Goal: Task Accomplishment & Management: Manage account settings

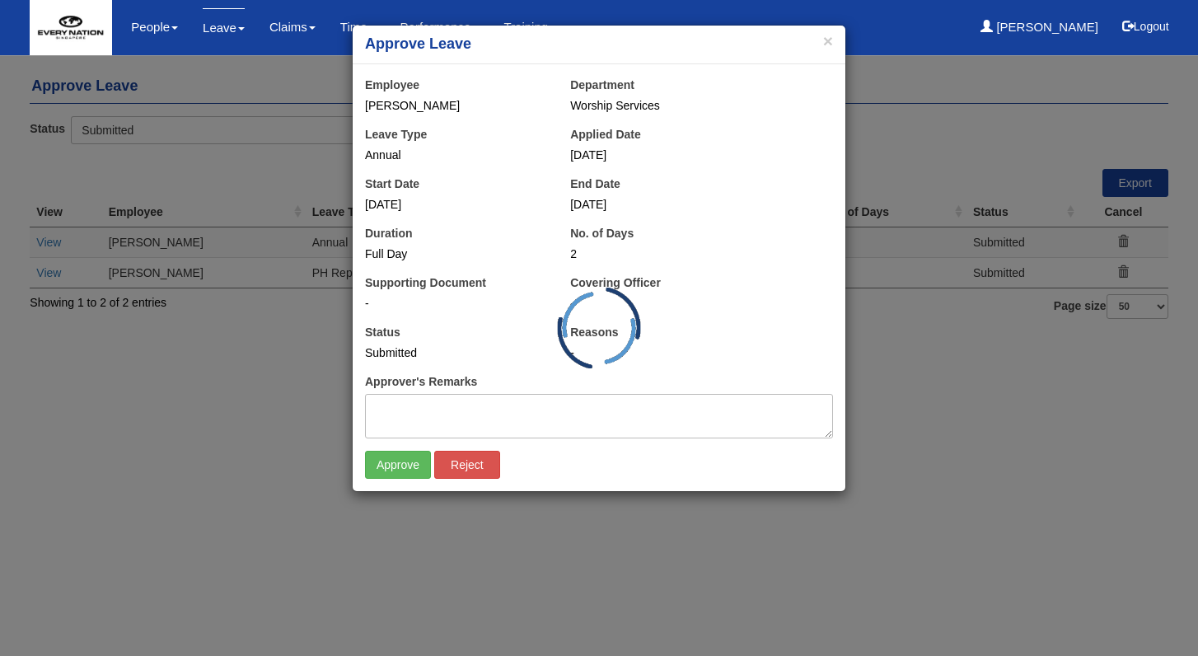
select select "50"
click at [405, 471] on input "Approve" at bounding box center [398, 465] width 66 height 28
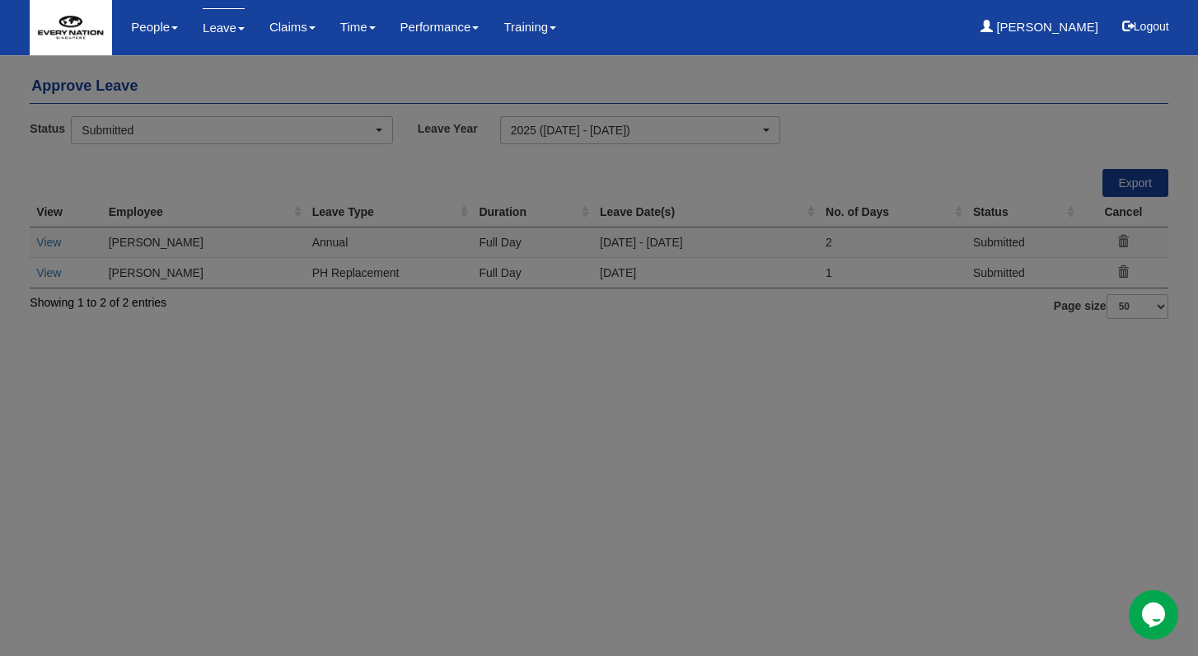
select select "50"
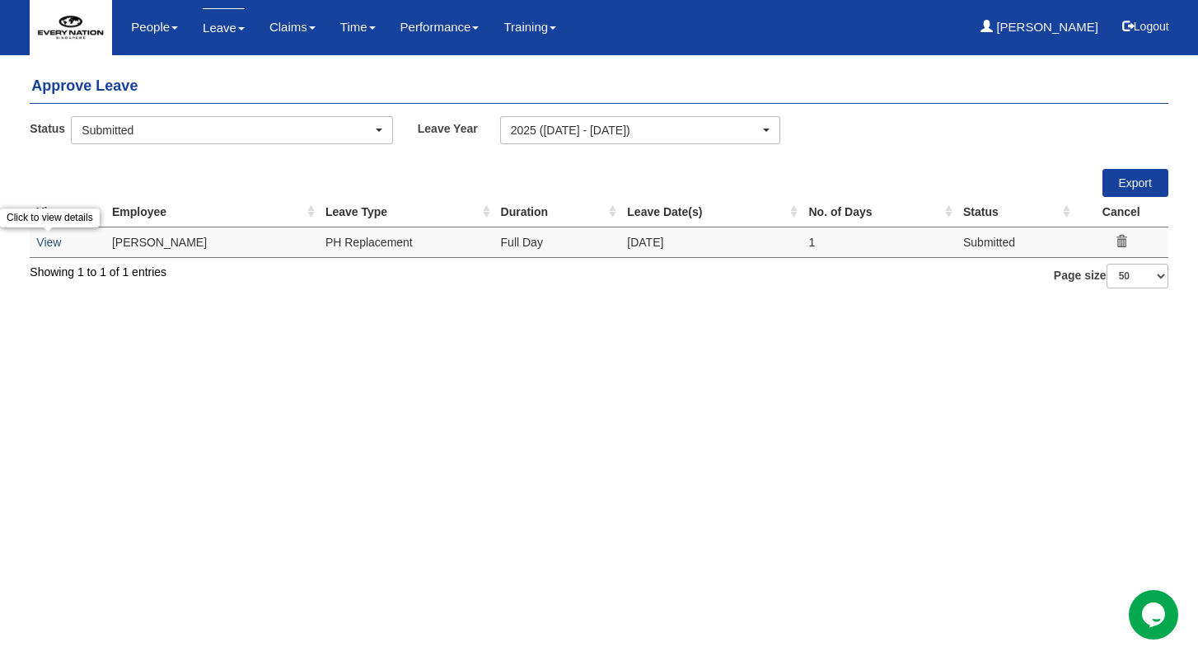
click at [48, 245] on link "View" at bounding box center [48, 242] width 25 height 13
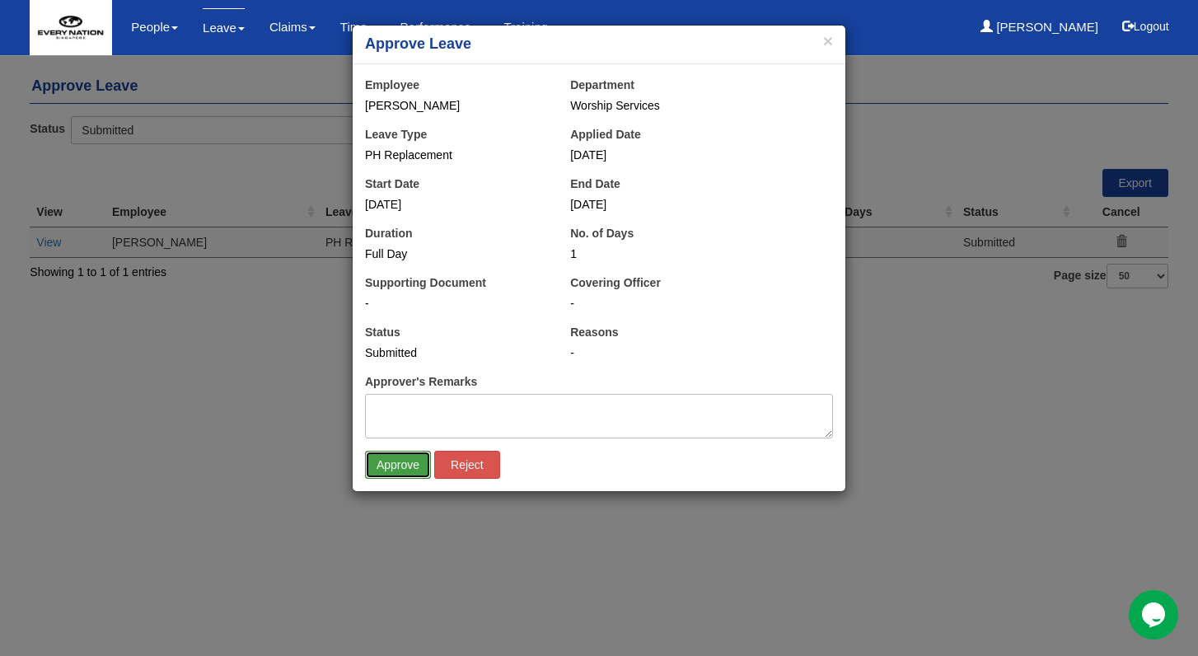
click at [390, 462] on input "Approve" at bounding box center [398, 465] width 66 height 28
select select "50"
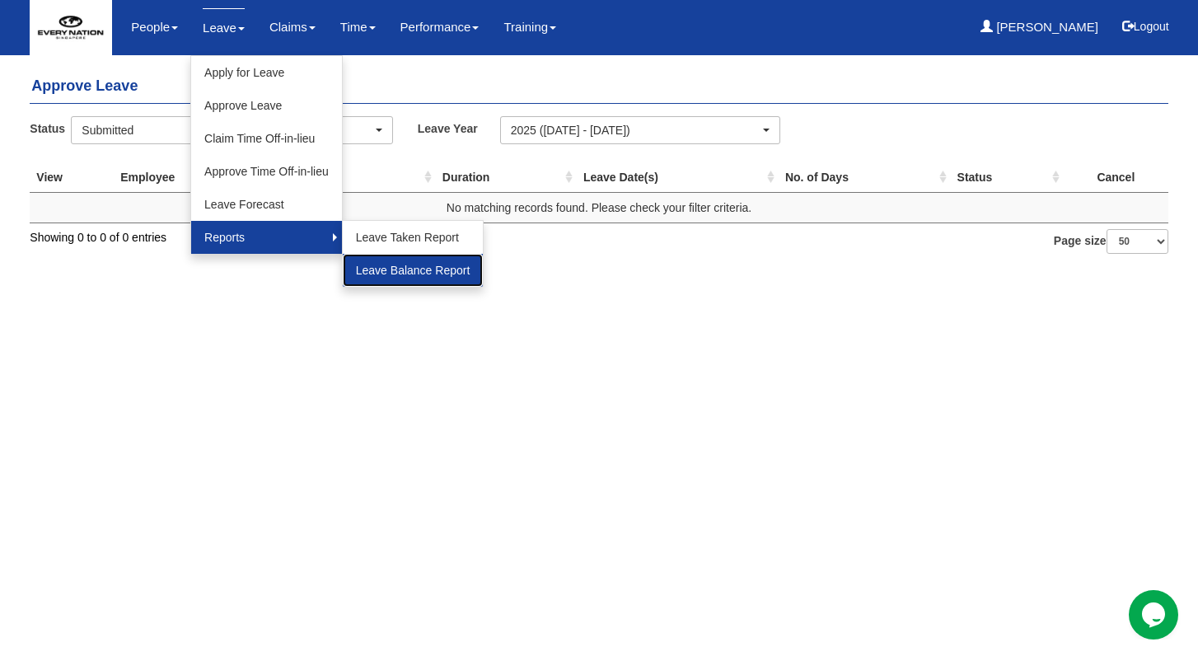
click at [392, 264] on link "Leave Balance Report" at bounding box center [413, 270] width 141 height 33
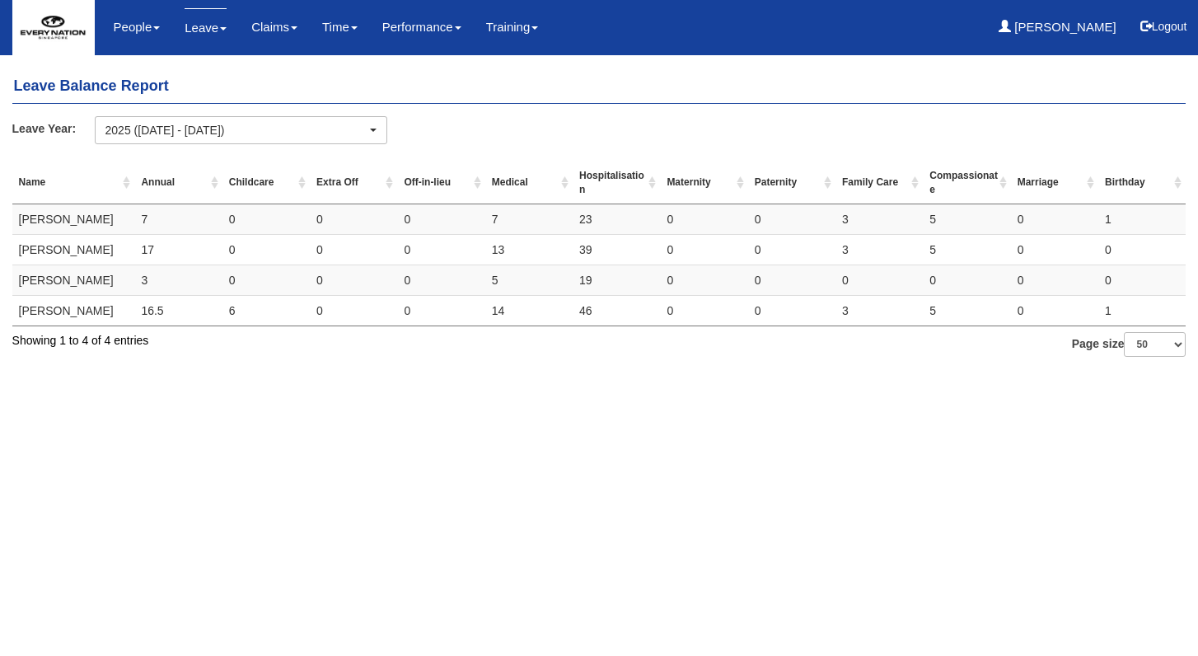
select select "50"
click at [406, 218] on td "0" at bounding box center [440, 219] width 87 height 30
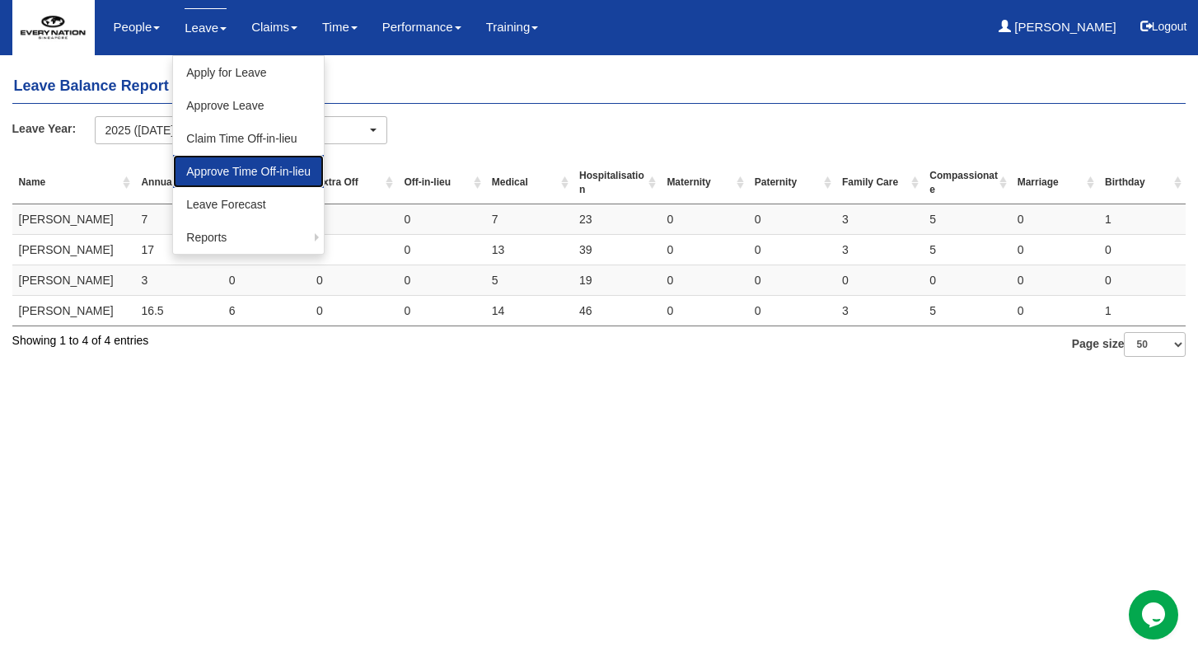
click at [202, 162] on link "Approve Time Off-in-lieu" at bounding box center [248, 171] width 151 height 33
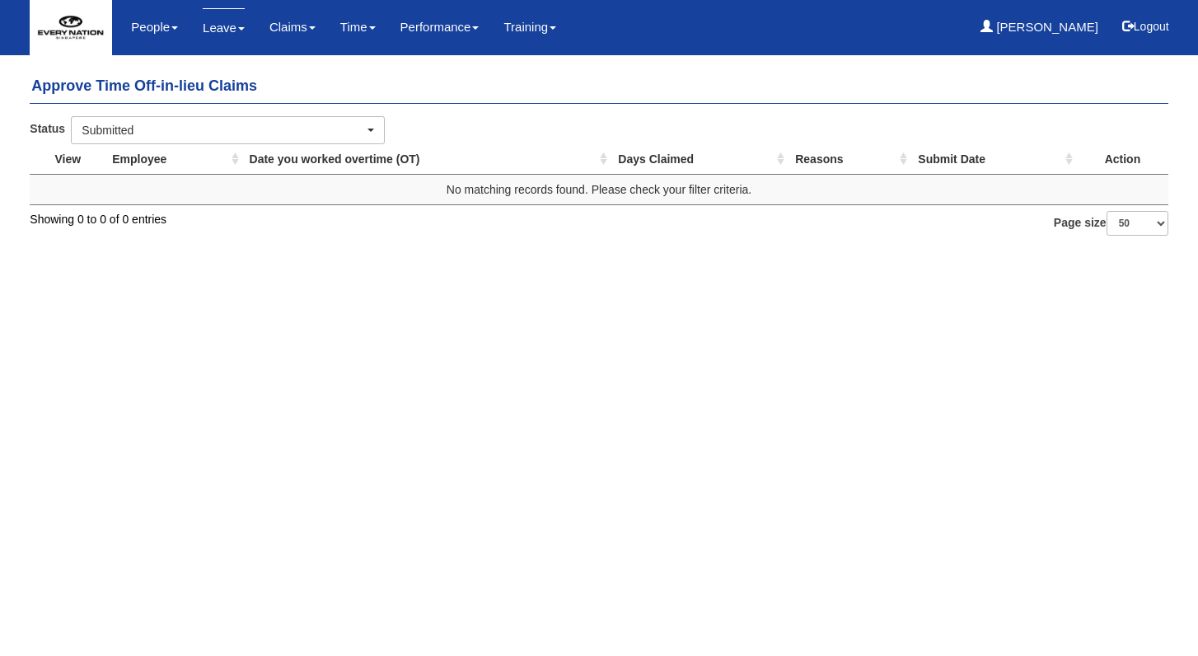
select select "50"
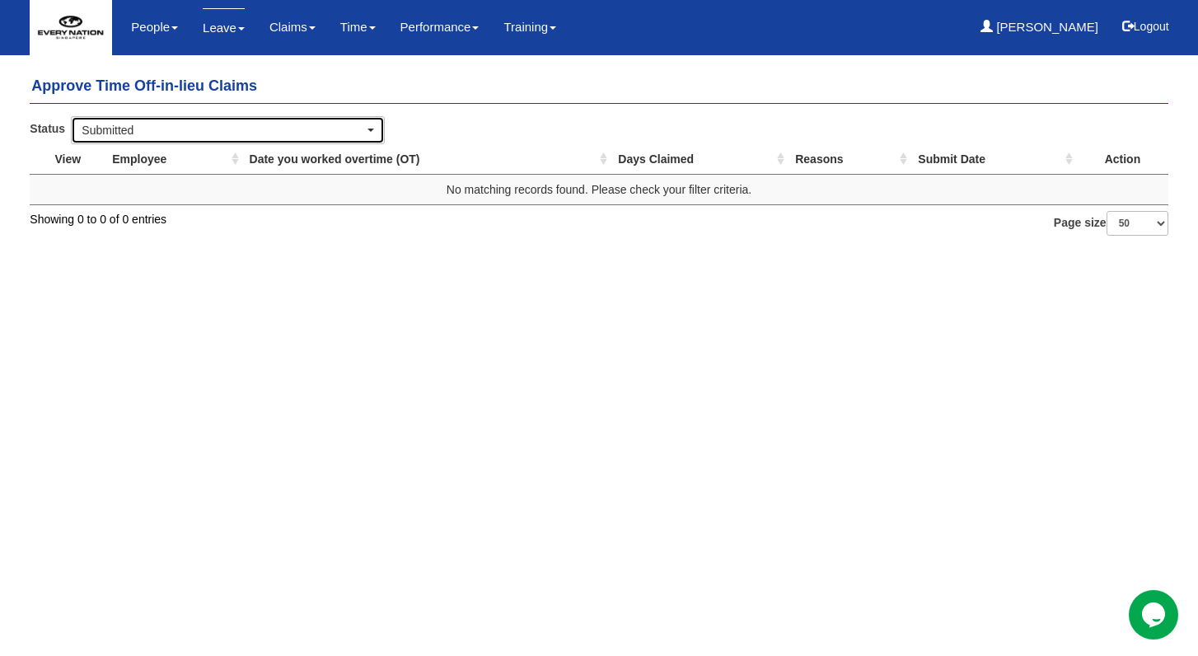
click at [375, 126] on div "Submitted" at bounding box center [228, 130] width 312 height 26
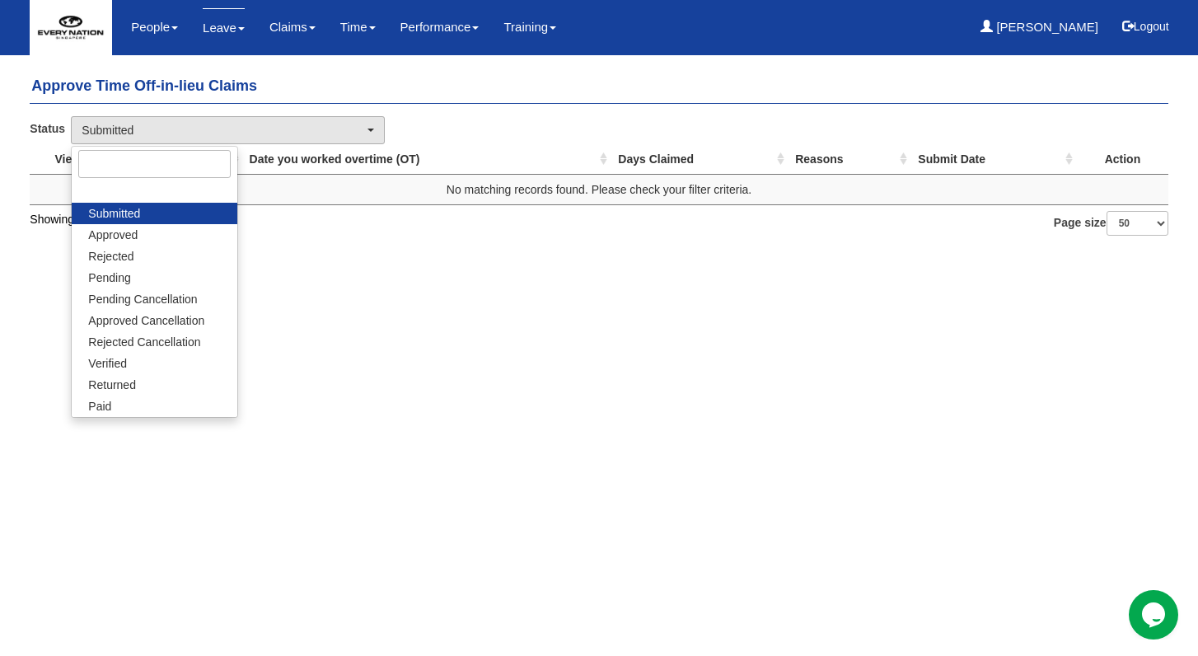
click at [553, 113] on div "Approve Time Off-in-lieu Claims Status Submitted Approved Rejected Pending Pend…" at bounding box center [599, 149] width 1138 height 174
